Goal: Information Seeking & Learning: Learn about a topic

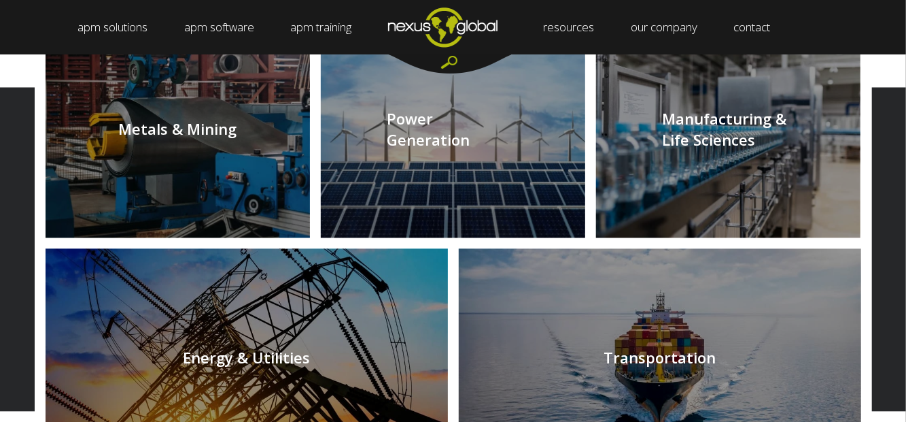
scroll to position [1454, 0]
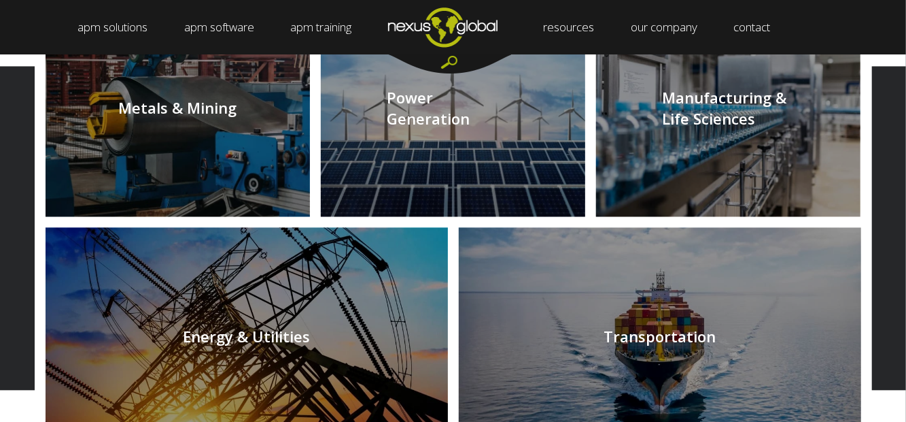
click at [97, 288] on link at bounding box center [247, 336] width 403 height 218
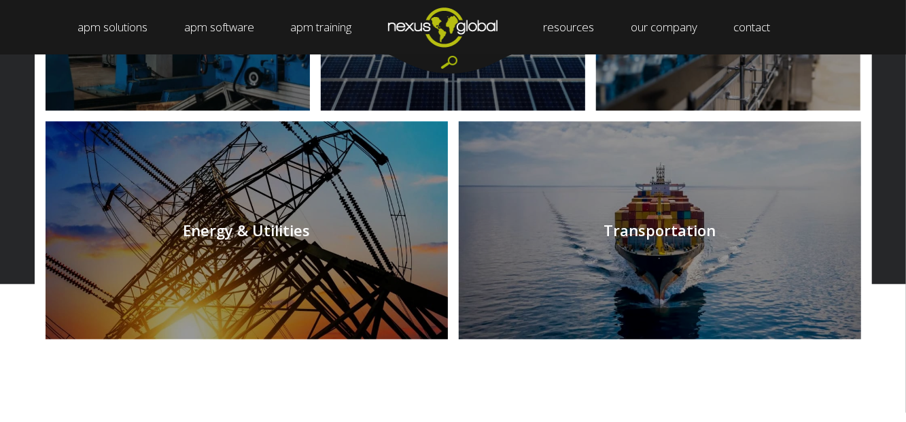
scroll to position [1565, 0]
